Goal: Information Seeking & Learning: Learn about a topic

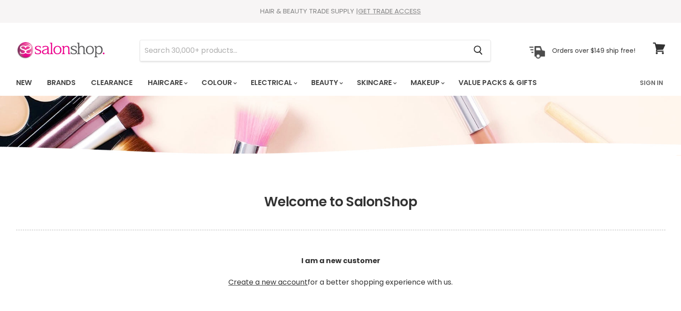
click at [650, 82] on link "Sign In" at bounding box center [651, 82] width 34 height 19
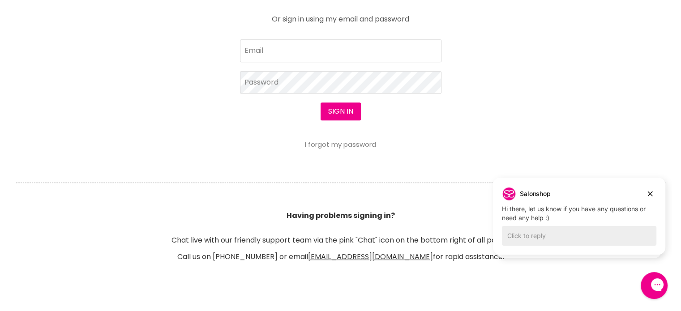
scroll to position [448, 0]
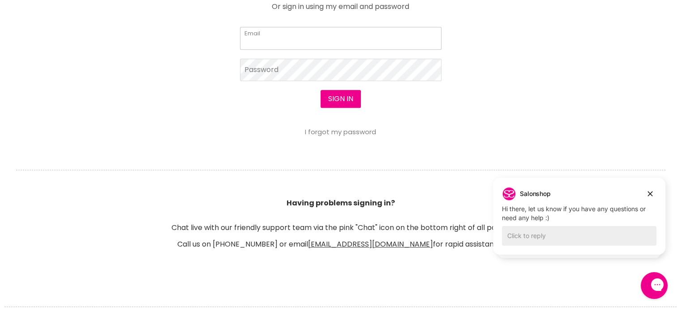
click at [264, 40] on input "Email" at bounding box center [340, 38] width 201 height 22
click at [254, 43] on input "Email" at bounding box center [340, 38] width 201 height 22
type input "info@17pounds.com"
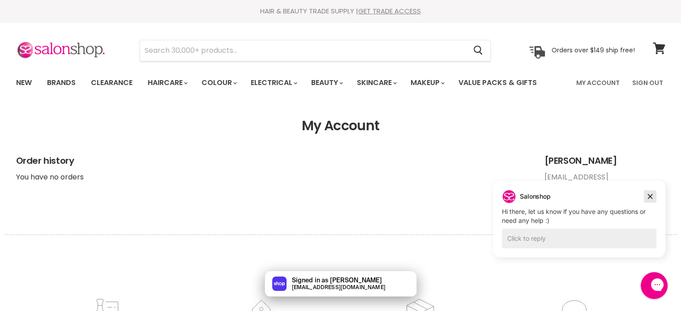
click at [649, 196] on icon "Dismiss campaign" at bounding box center [649, 196] width 9 height 11
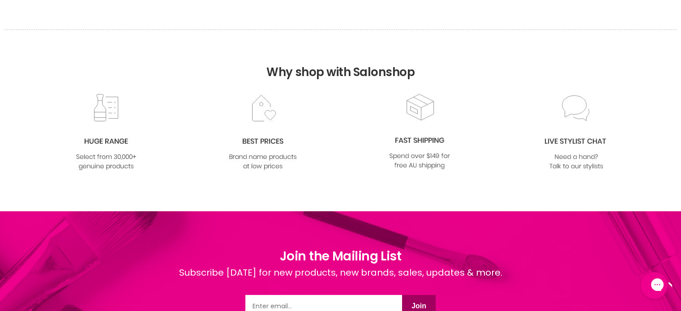
scroll to position [7, 0]
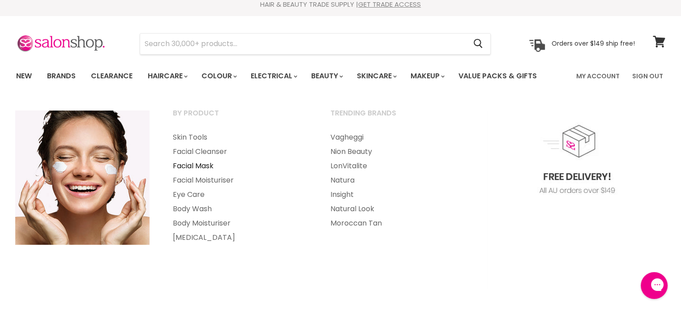
click at [187, 165] on link "Facial Mask" at bounding box center [240, 166] width 156 height 14
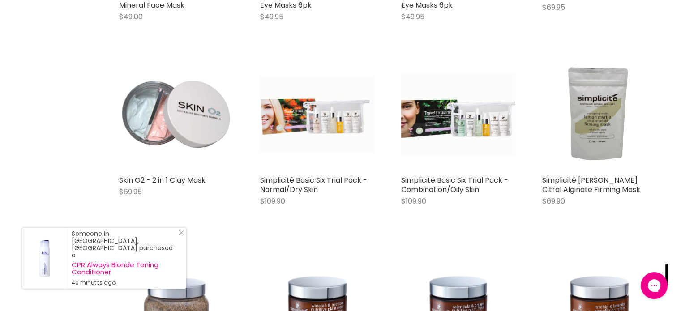
scroll to position [1119, 0]
click at [180, 235] on icon "Close Icon" at bounding box center [181, 232] width 5 height 5
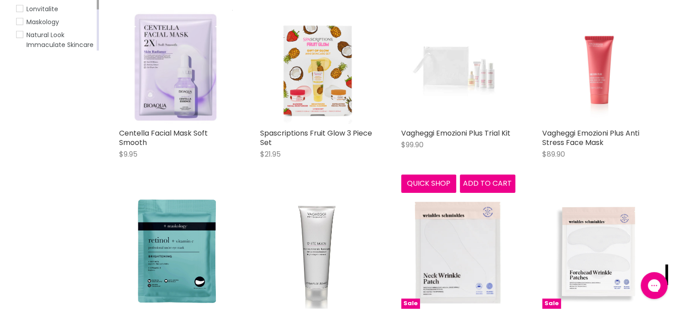
scroll to position [0, 0]
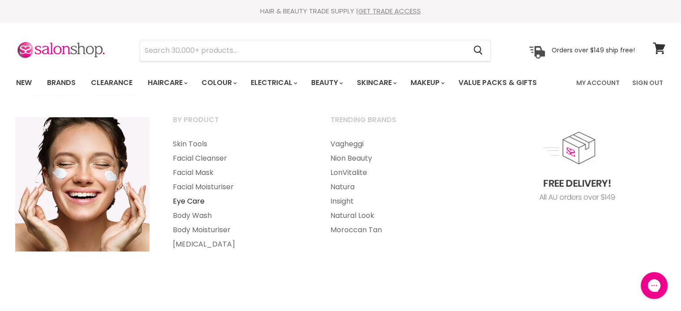
click at [198, 200] on link "Eye Care" at bounding box center [240, 201] width 156 height 14
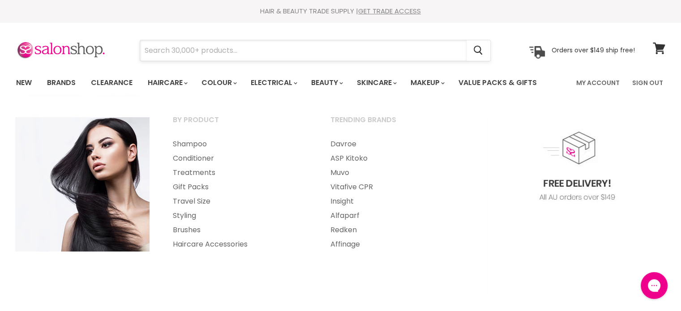
click at [158, 51] on input "Search" at bounding box center [303, 50] width 326 height 21
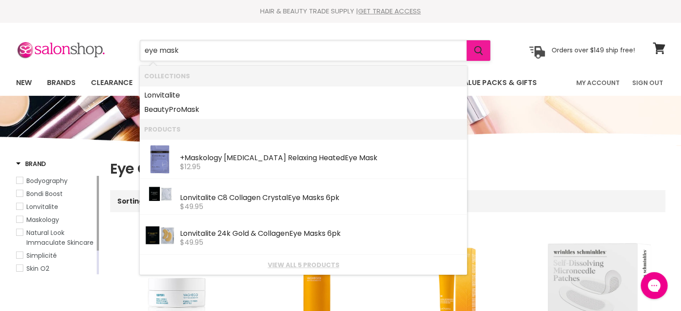
type input "eye mask"
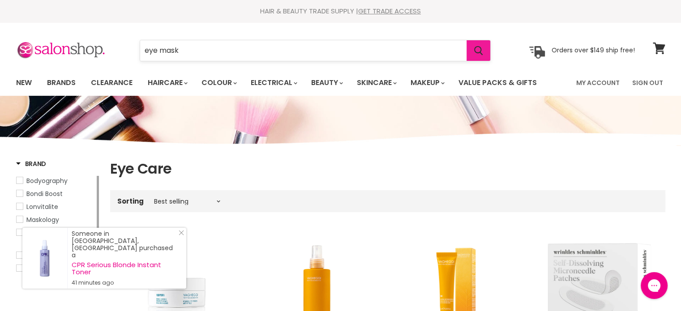
click at [487, 51] on button "Search" at bounding box center [478, 50] width 24 height 21
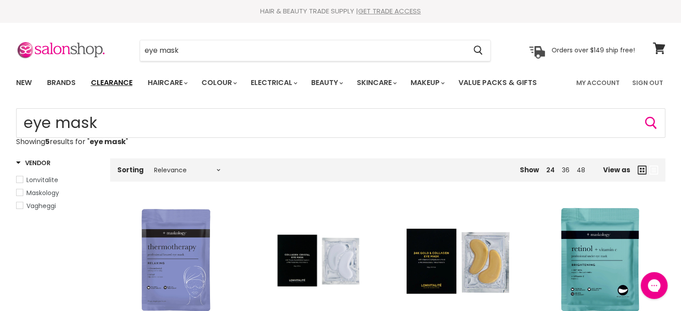
click at [111, 82] on link "Clearance" at bounding box center [111, 82] width 55 height 19
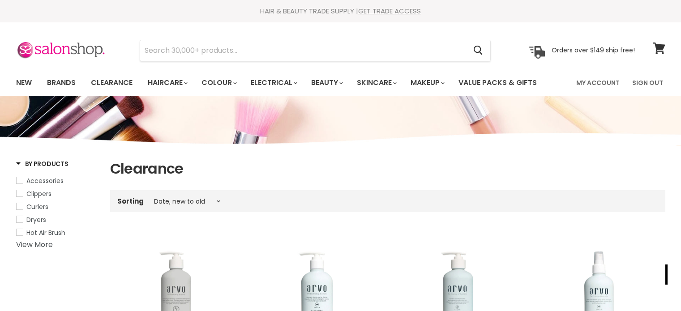
select select "created-descending"
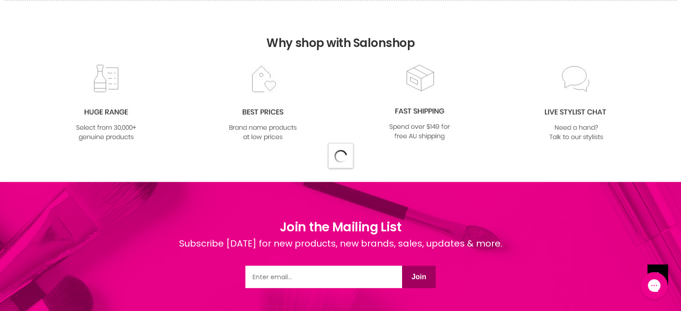
select select "created-descending"
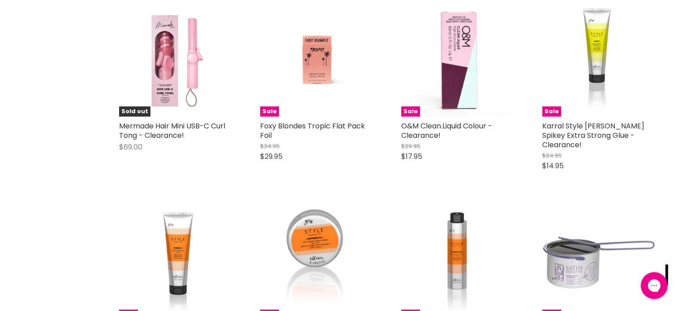
scroll to position [2640, 0]
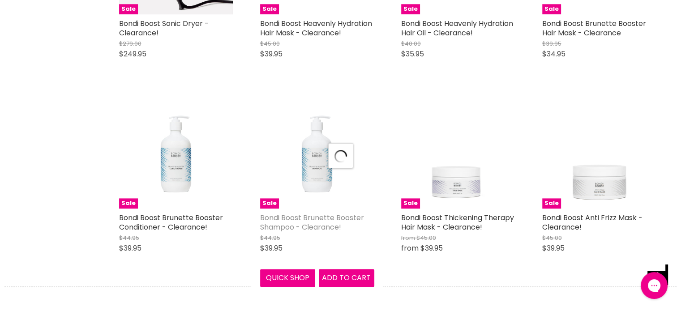
select select "created-descending"
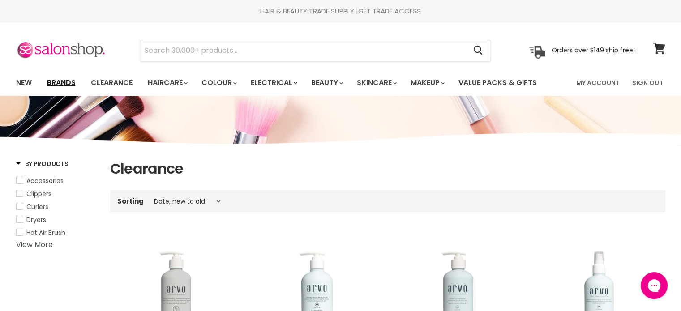
click at [68, 82] on link "Brands" at bounding box center [61, 82] width 42 height 19
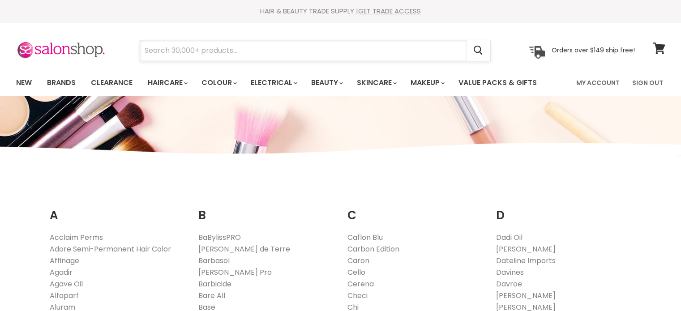
click at [160, 48] on input "Search" at bounding box center [303, 50] width 326 height 21
paste input "Bathefex Gel eye mask"
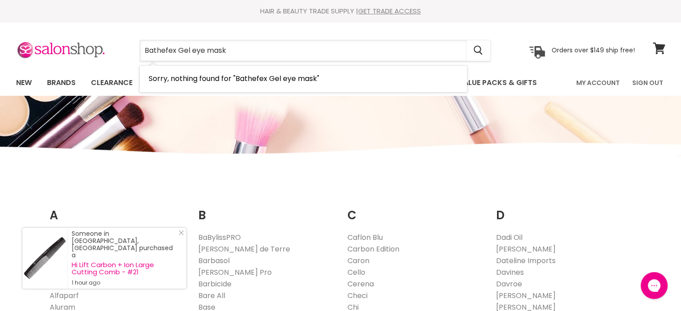
type input "Bathefex Gel eye mask"
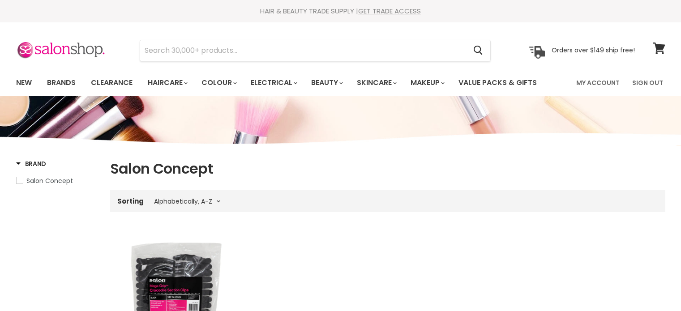
select select "title-ascending"
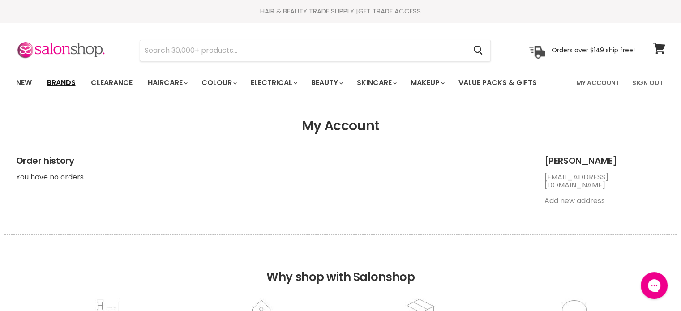
click at [66, 79] on link "Brands" at bounding box center [61, 82] width 42 height 19
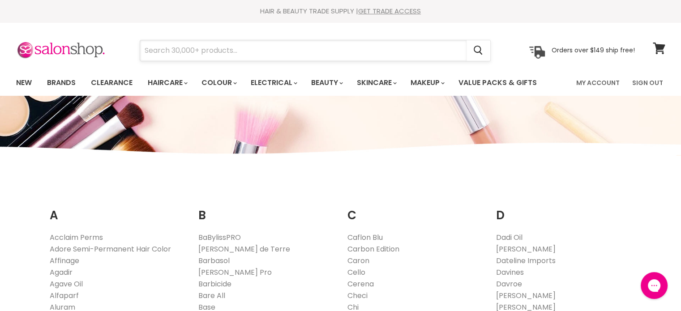
click at [157, 51] on input "Search" at bounding box center [303, 50] width 326 height 21
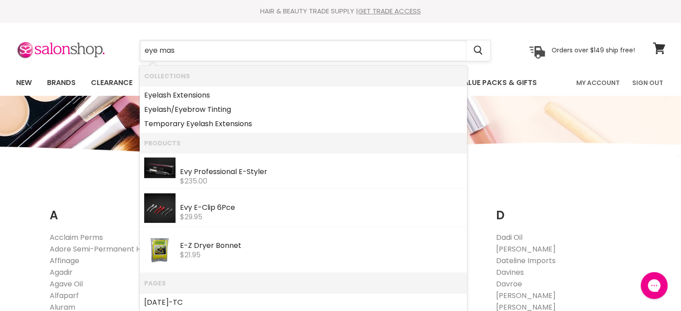
type input "eye mask"
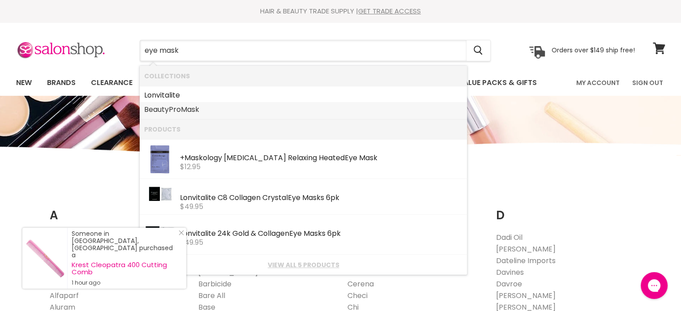
click at [177, 109] on link "BeautyPro Mask" at bounding box center [303, 109] width 318 height 14
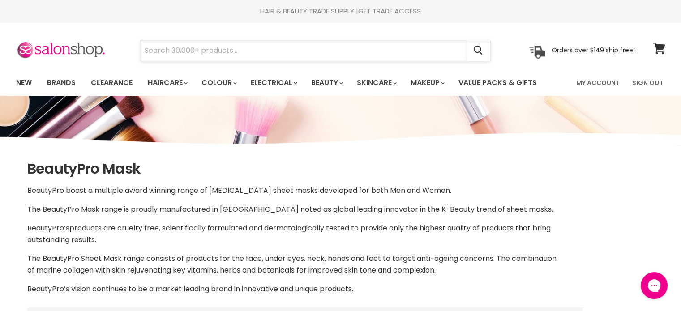
click at [156, 47] on input "Search" at bounding box center [303, 50] width 326 height 21
type input "mask"
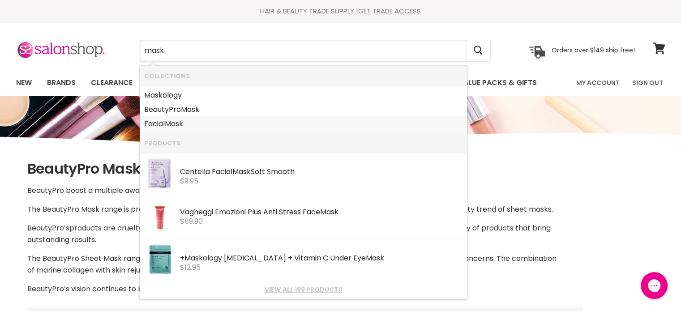
click at [163, 124] on link "Facial Mask" at bounding box center [303, 124] width 318 height 14
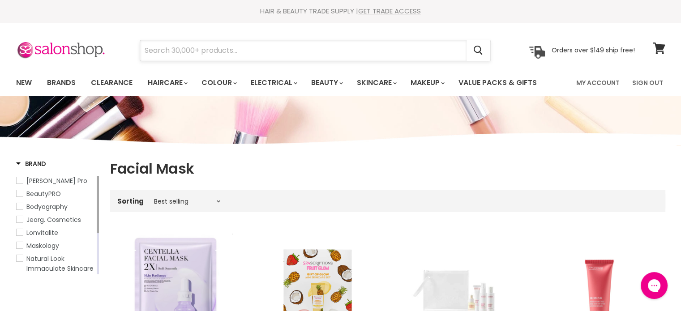
click at [159, 49] on input "Search" at bounding box center [303, 50] width 326 height 21
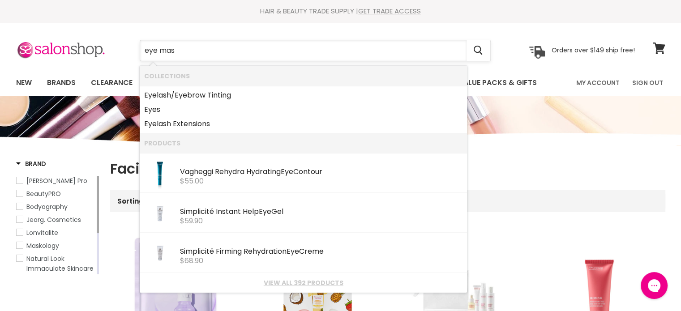
type input "eye mask"
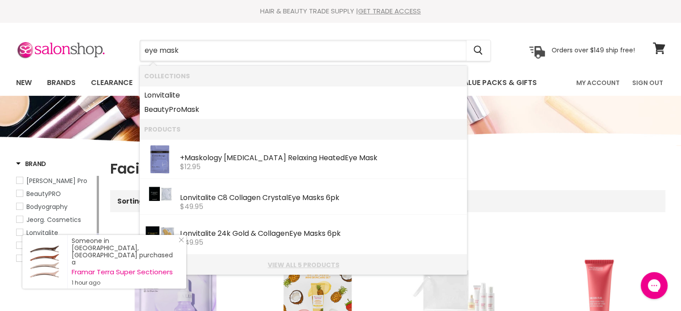
click at [313, 266] on link "View all 5 products" at bounding box center [303, 264] width 318 height 7
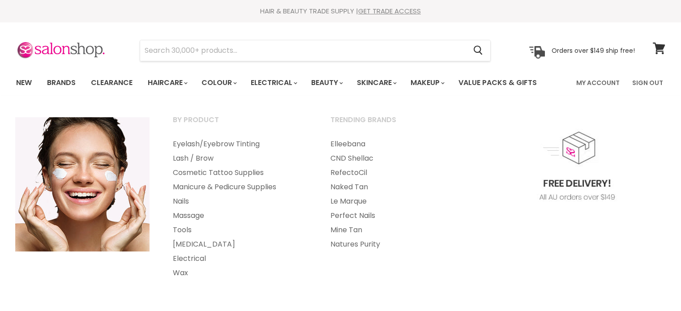
select select "title-ascending"
click at [205, 157] on link "Lash / Brow" at bounding box center [240, 158] width 156 height 14
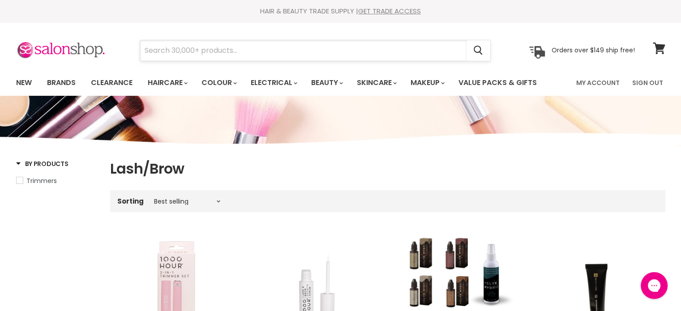
click at [161, 51] on input "Search" at bounding box center [303, 50] width 326 height 21
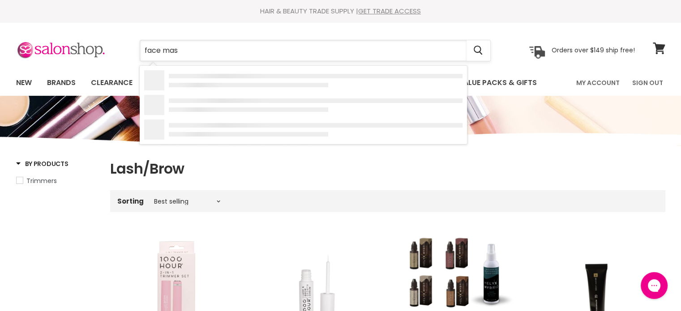
type input "face mask"
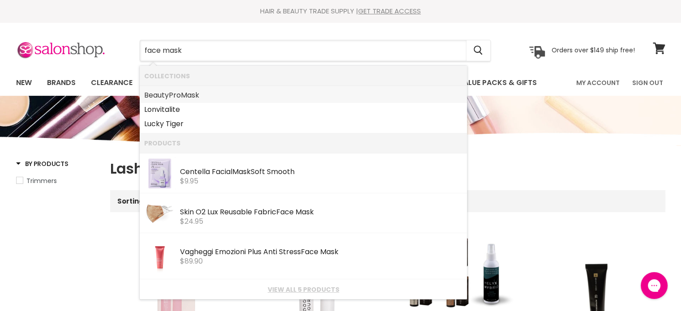
click at [175, 91] on link "BeautyPro Mask" at bounding box center [303, 95] width 318 height 14
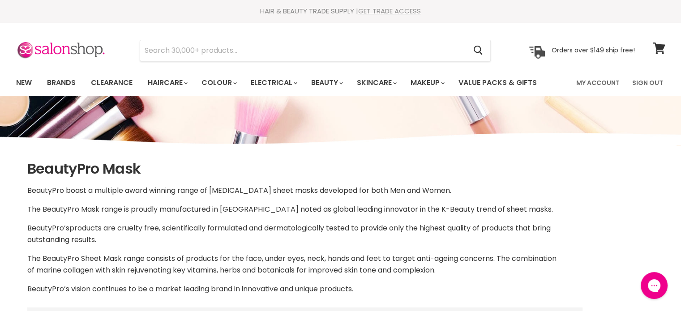
click at [388, 10] on link "GET TRADE ACCESS" at bounding box center [389, 10] width 63 height 9
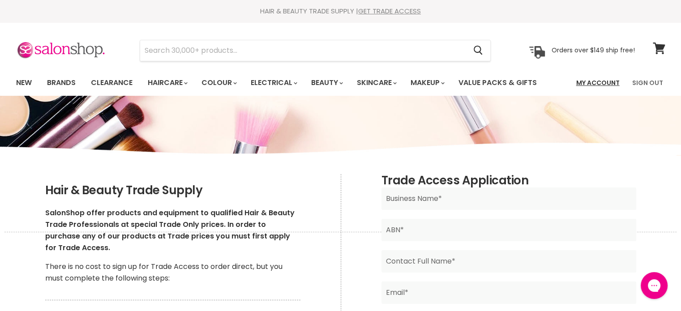
click at [599, 83] on link "My Account" at bounding box center [598, 82] width 54 height 19
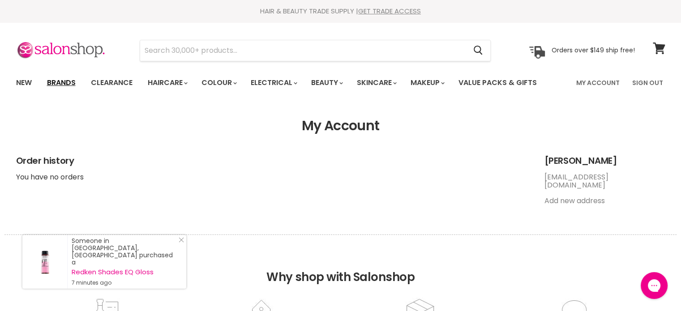
click at [60, 84] on link "Brands" at bounding box center [61, 82] width 42 height 19
